Goal: Transaction & Acquisition: Purchase product/service

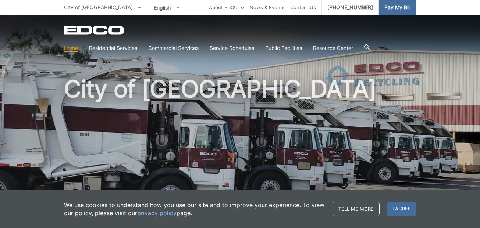
click at [386, 10] on span "Pay My Bill" at bounding box center [397, 7] width 26 height 8
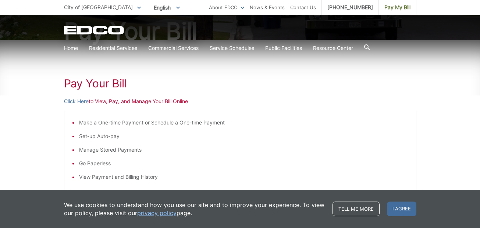
scroll to position [87, 0]
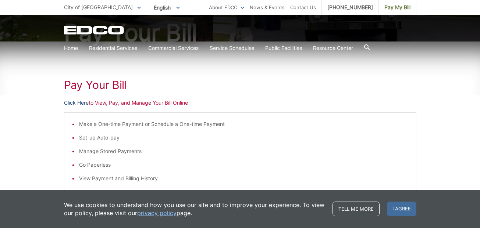
click at [76, 104] on link "Click Here" at bounding box center [76, 103] width 25 height 8
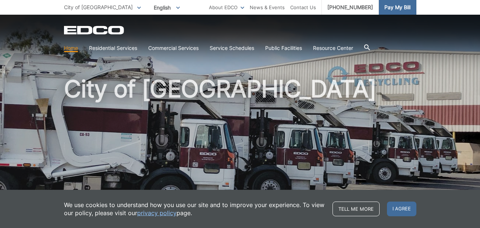
click at [396, 8] on span "Pay My Bill" at bounding box center [397, 7] width 26 height 8
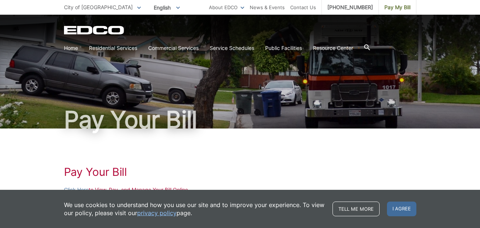
scroll to position [56, 0]
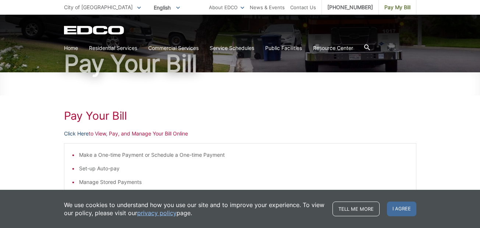
click at [82, 136] on link "Click Here" at bounding box center [76, 134] width 25 height 8
